Goal: Information Seeking & Learning: Learn about a topic

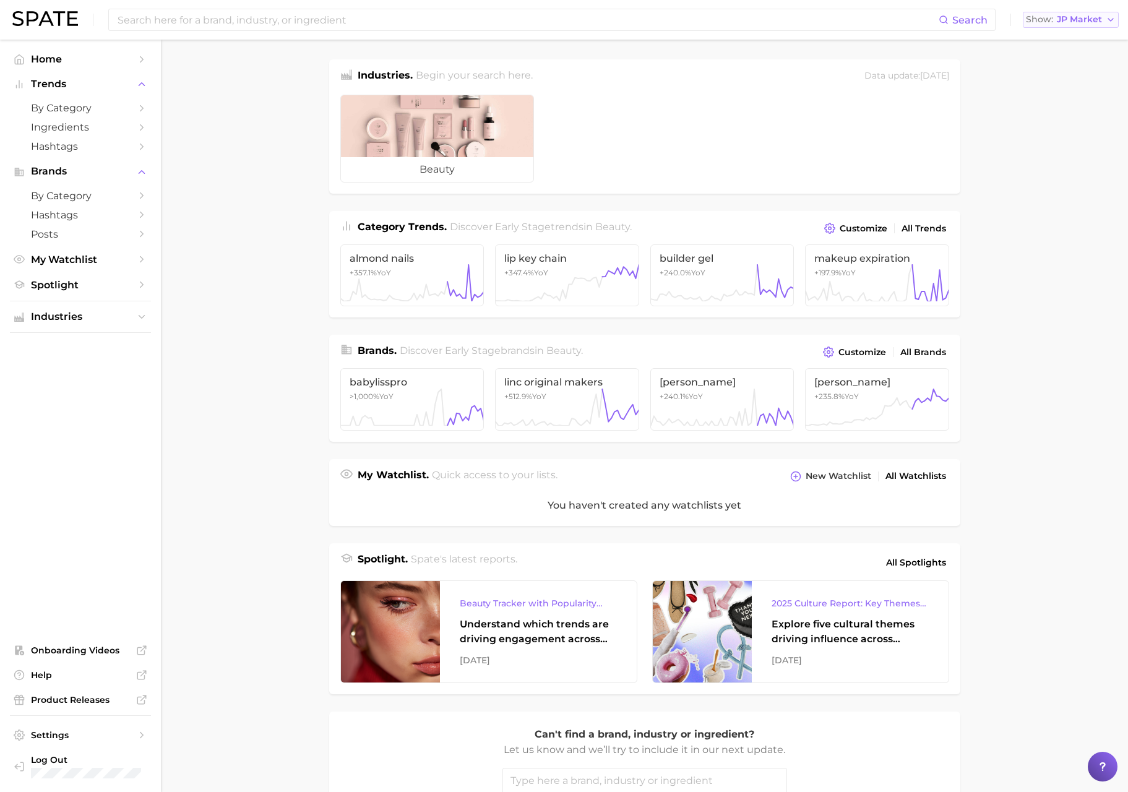
click at [1079, 22] on span "JP Market" at bounding box center [1079, 19] width 45 height 7
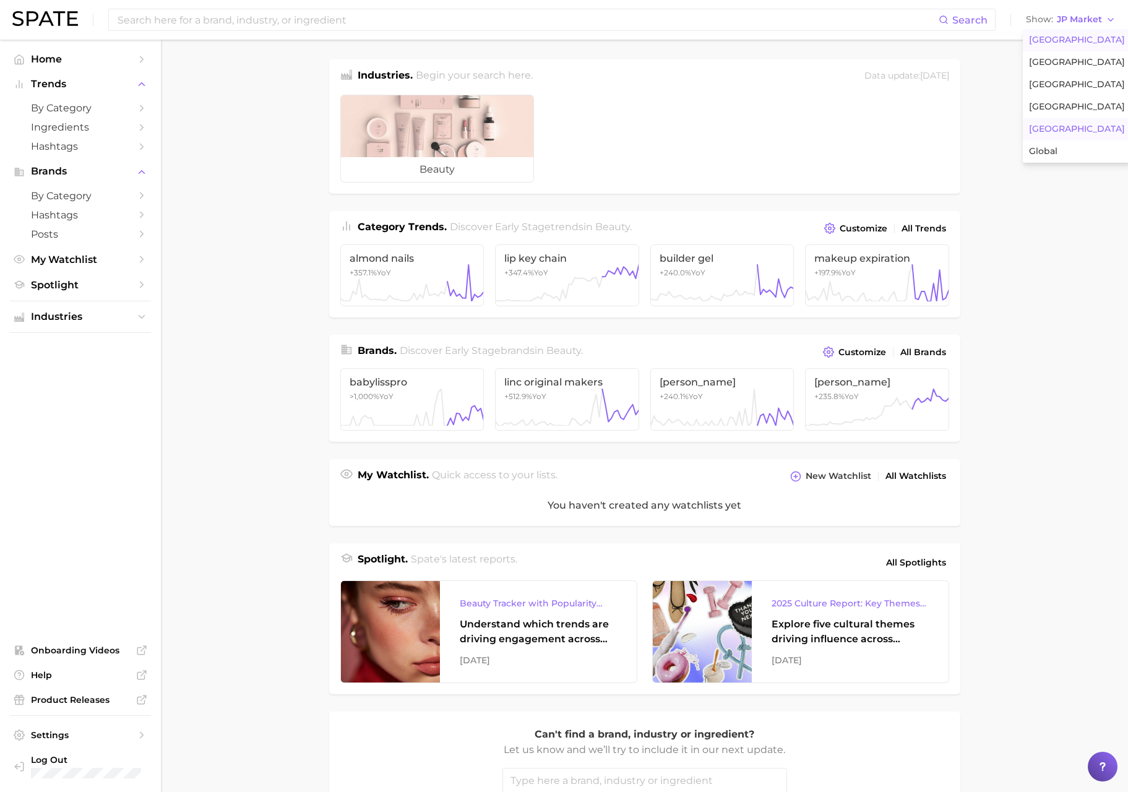
drag, startPoint x: 1072, startPoint y: 36, endPoint x: 780, endPoint y: 112, distance: 302.4
click at [1072, 37] on span "[GEOGRAPHIC_DATA]" at bounding box center [1077, 40] width 96 height 11
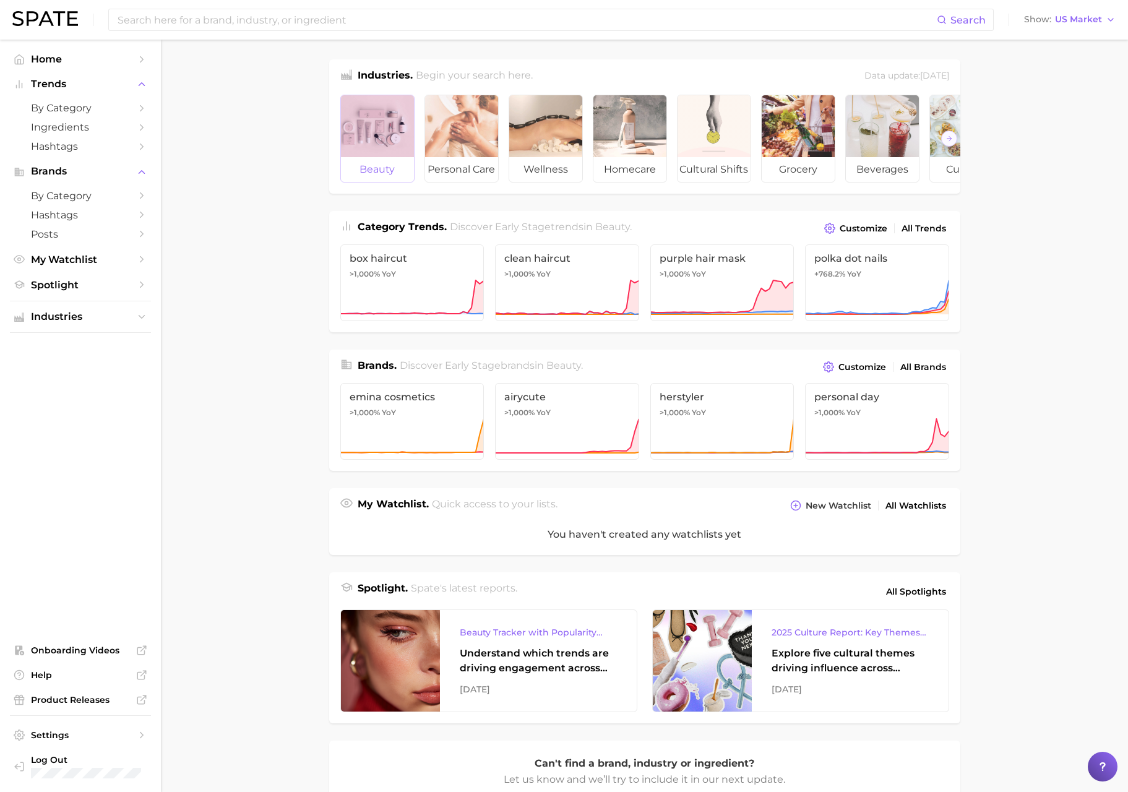
click at [389, 150] on div at bounding box center [377, 126] width 73 height 62
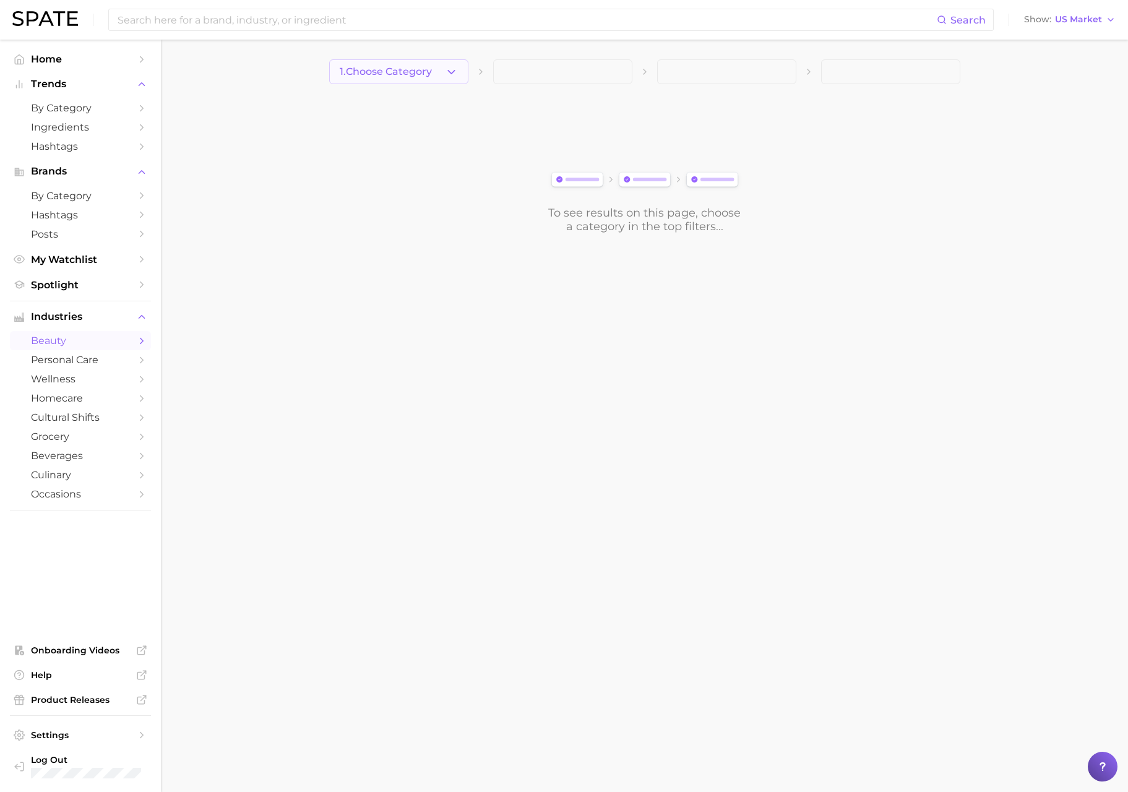
click at [452, 79] on button "1. Choose Category" at bounding box center [398, 71] width 139 height 25
